Goal: Find specific page/section: Find specific page/section

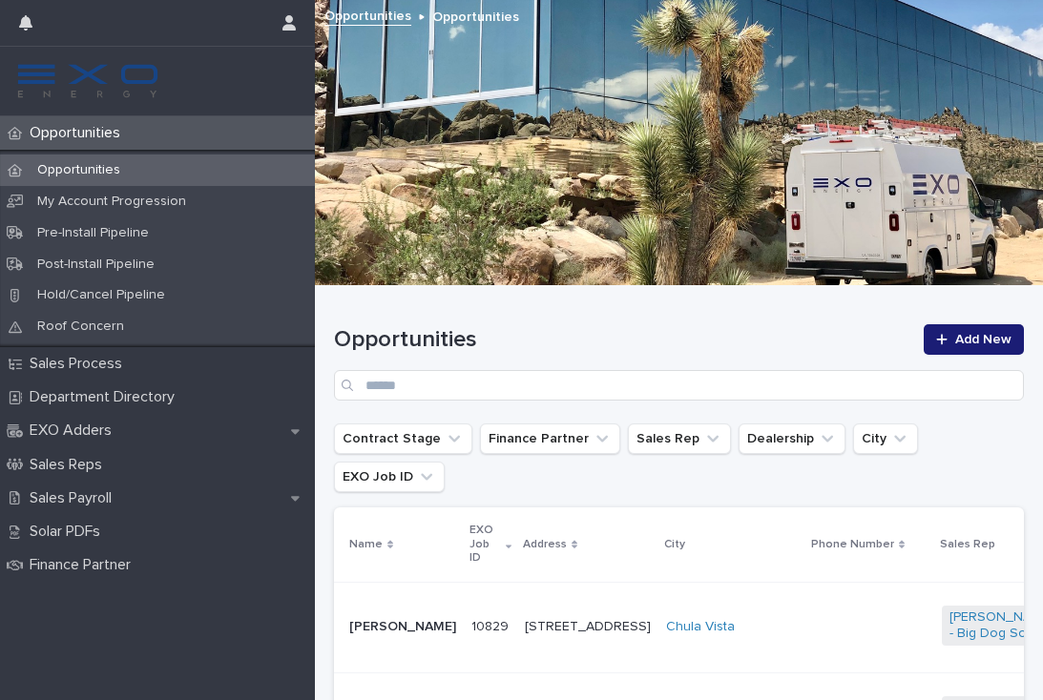
scroll to position [274, 0]
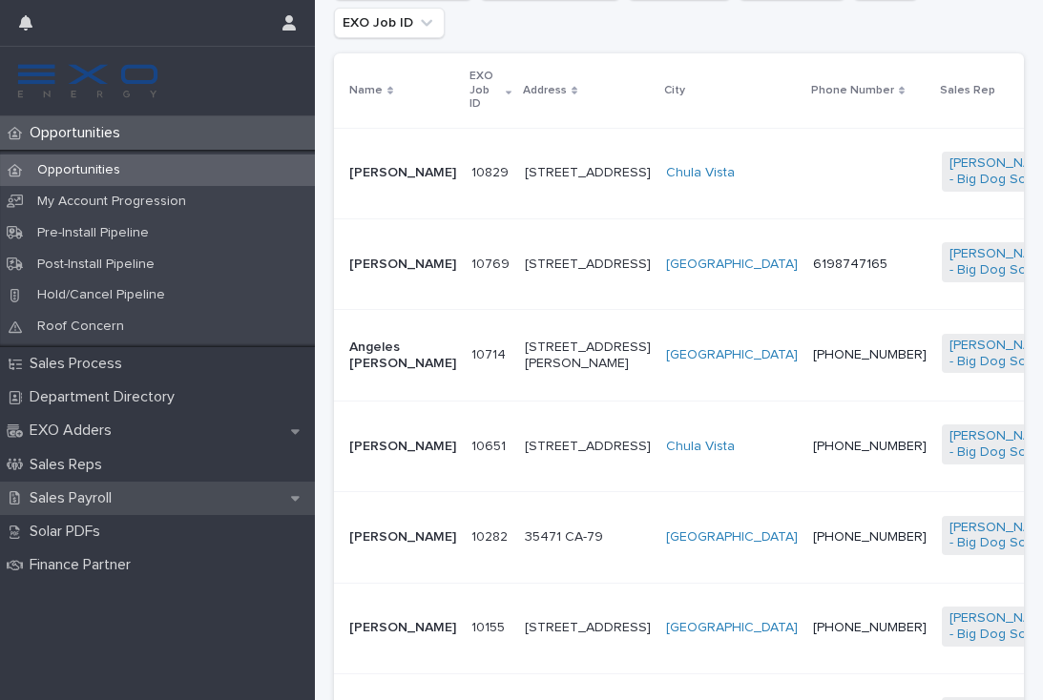
click at [96, 496] on p "Sales Payroll" at bounding box center [74, 498] width 105 height 18
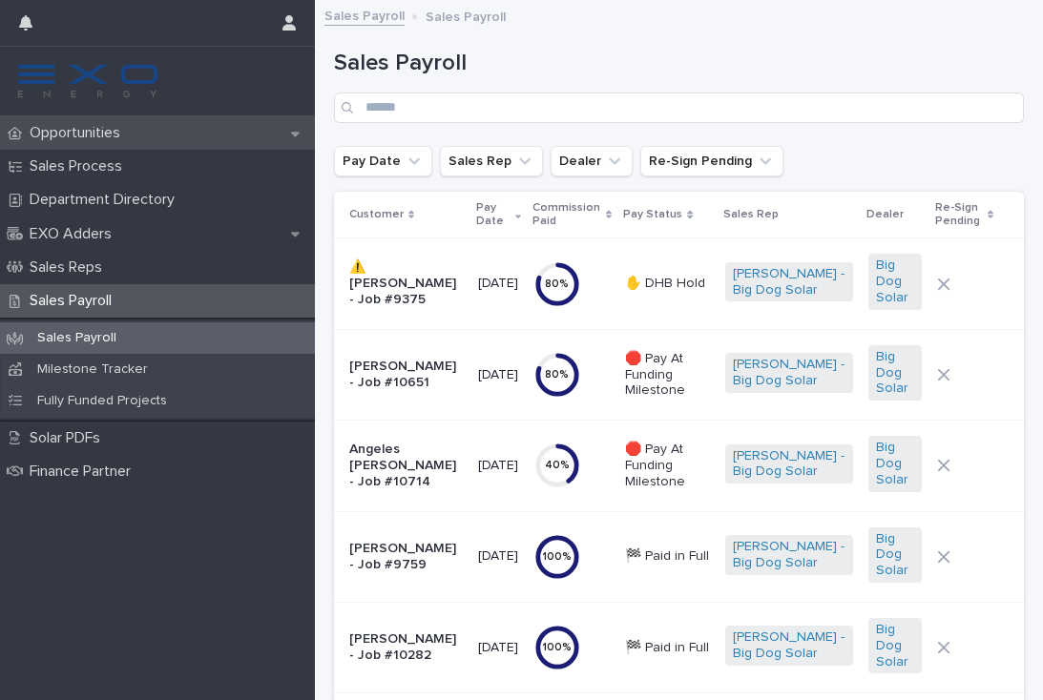
click at [114, 135] on p "Opportunities" at bounding box center [79, 133] width 114 height 18
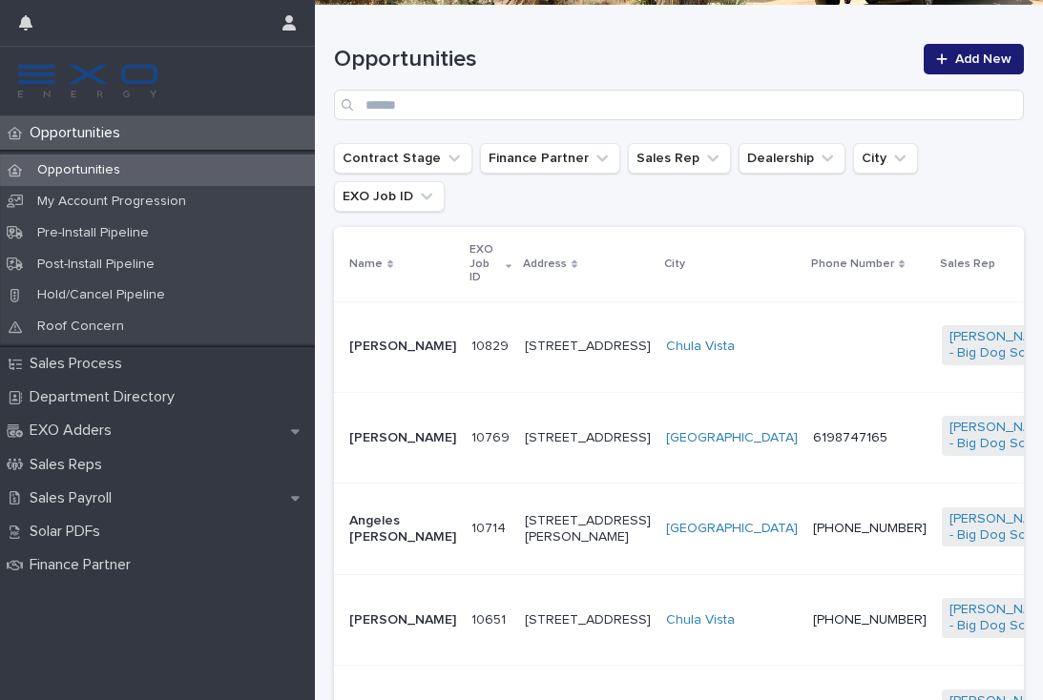
scroll to position [281, 0]
click at [805, 436] on td "6198747165" at bounding box center [869, 436] width 129 height 91
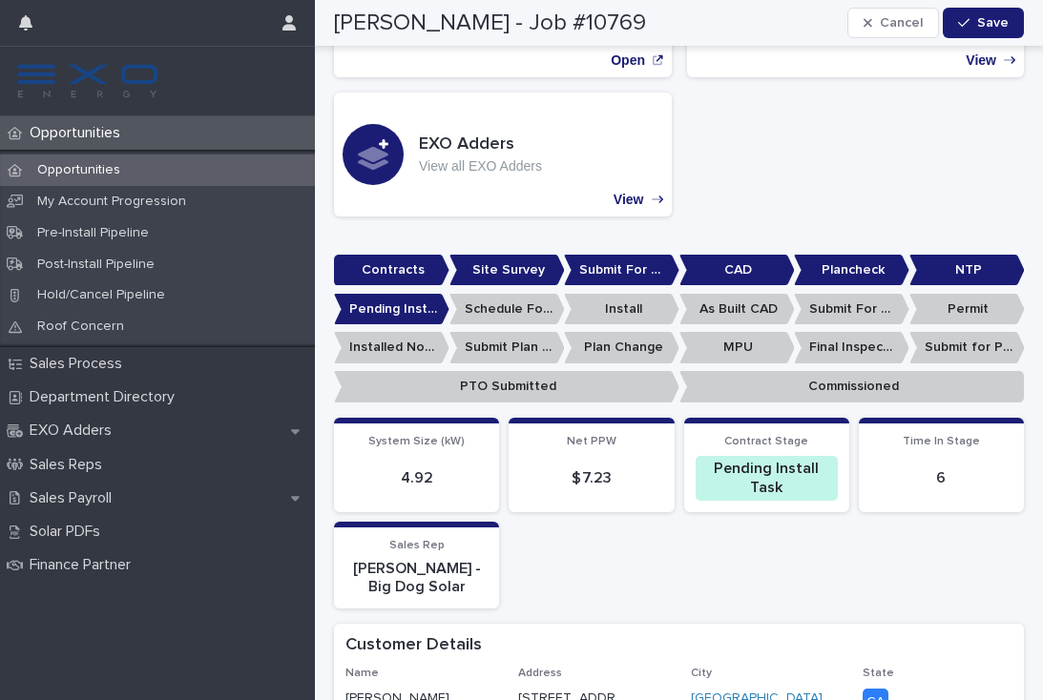
scroll to position [381, 0]
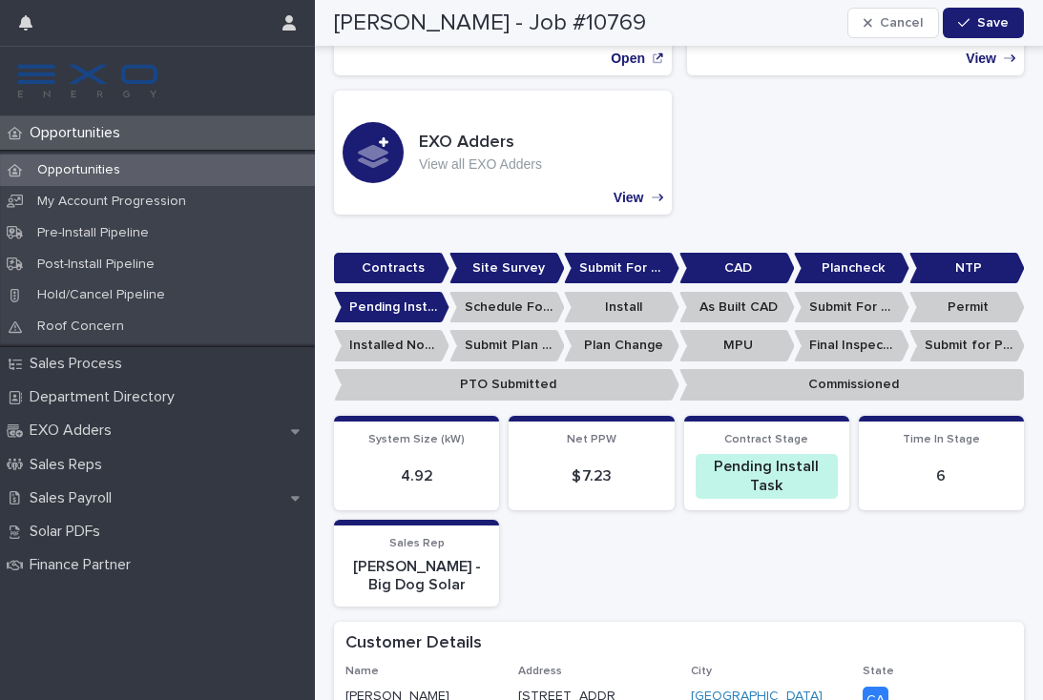
click at [82, 122] on div "Opportunities" at bounding box center [157, 132] width 315 height 33
